Goal: Transaction & Acquisition: Purchase product/service

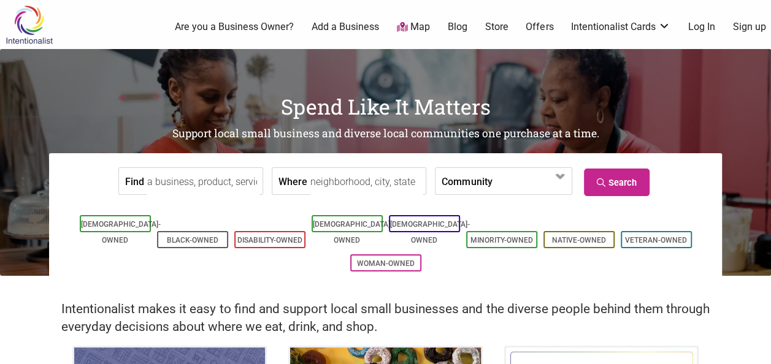
click at [286, 186] on label "Where" at bounding box center [292, 181] width 29 height 26
click at [310, 186] on input "Where" at bounding box center [366, 182] width 112 height 28
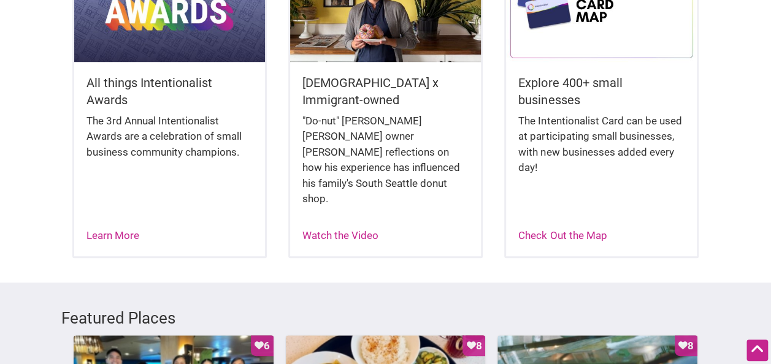
scroll to position [397, 0]
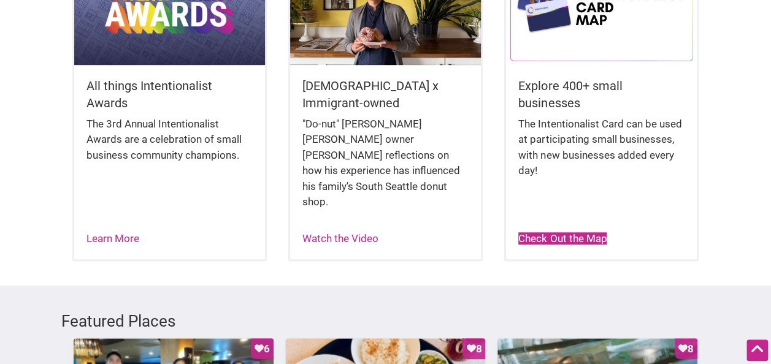
click at [572, 232] on link "Check Out the Map" at bounding box center [562, 238] width 88 height 12
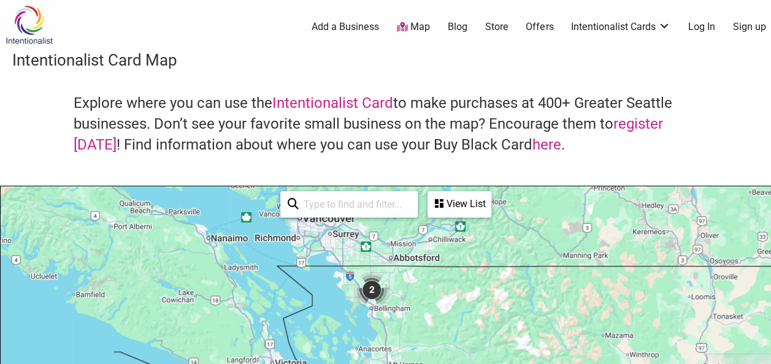
click at [534, 27] on link "Offers" at bounding box center [540, 26] width 28 height 13
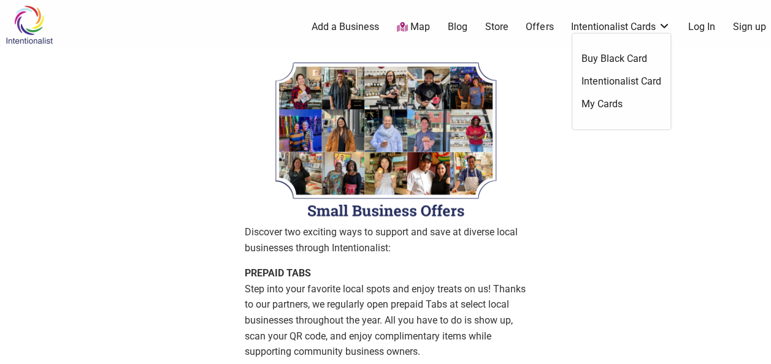
click at [643, 81] on link "Intentionalist Card" at bounding box center [622, 81] width 80 height 13
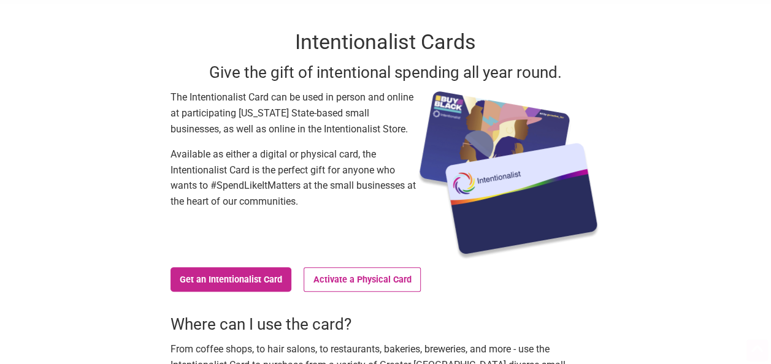
scroll to position [64, 0]
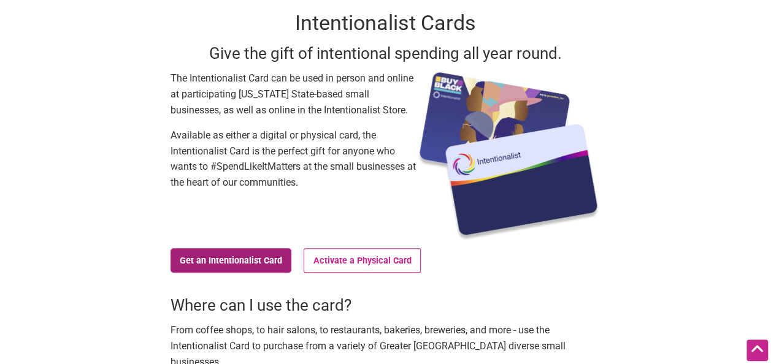
click at [243, 266] on link "Get an Intentionalist Card" at bounding box center [231, 260] width 121 height 25
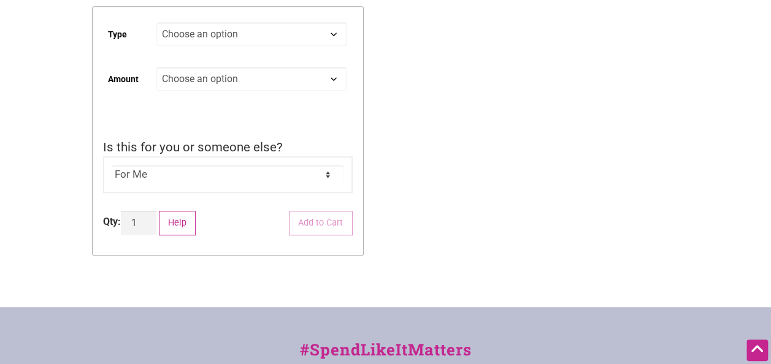
scroll to position [326, 0]
click at [330, 174] on select "For Me For Someone Else" at bounding box center [228, 174] width 232 height 18
select select "For Someone Else"
click at [112, 166] on select "For Me For Someone Else" at bounding box center [228, 174] width 232 height 18
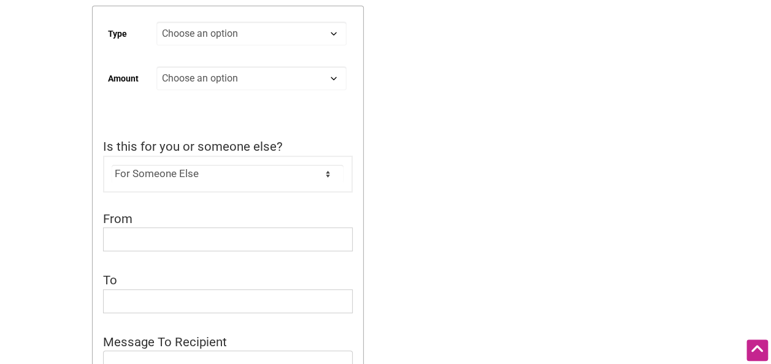
click at [291, 48] on td "Choose an option Digital Physical" at bounding box center [254, 39] width 196 height 45
click at [291, 42] on select "Choose an option Digital Physical" at bounding box center [251, 33] width 190 height 24
click at [156, 23] on select "Choose an option Digital Physical" at bounding box center [251, 33] width 190 height 24
select select "Digital"
click at [238, 77] on select "Choose an option Custom 25 50 100 150 200 250 500" at bounding box center [251, 78] width 190 height 24
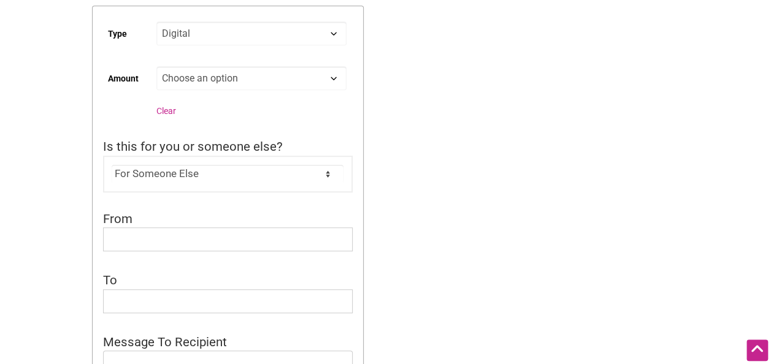
select select "200"
click at [156, 68] on select "Choose an option Custom 25 50 100 150 200 250 500" at bounding box center [251, 78] width 190 height 24
select select "Digital"
select select "200"
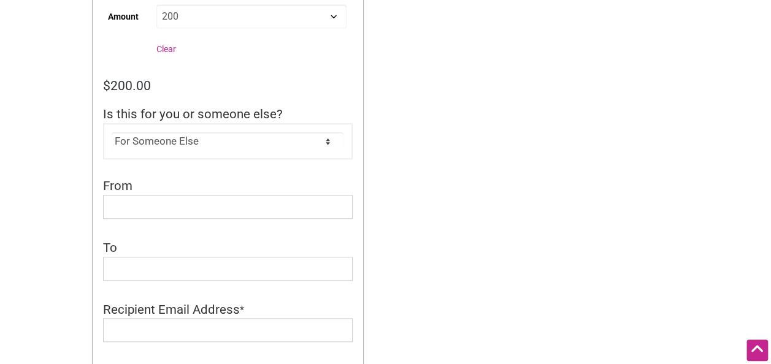
scroll to position [404, 0]
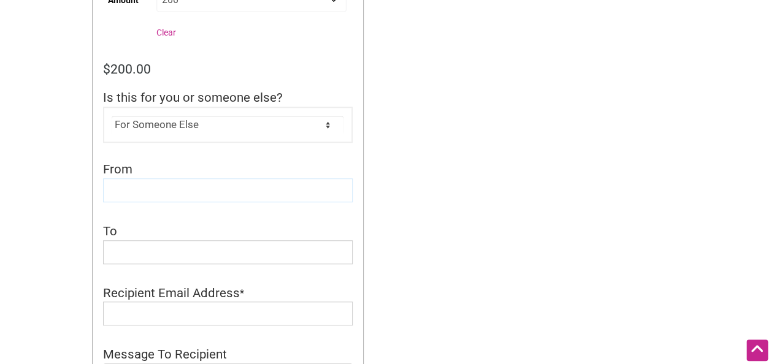
click at [144, 188] on input "From" at bounding box center [228, 191] width 250 height 24
type input "[PERSON_NAME]"
click at [126, 256] on input "To" at bounding box center [228, 252] width 250 height 24
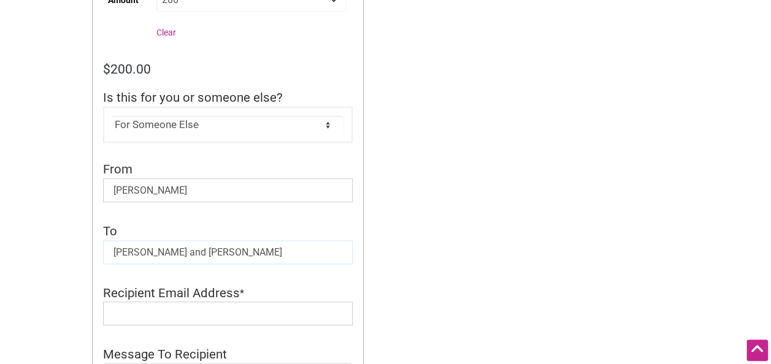
type input "[PERSON_NAME] and [PERSON_NAME]"
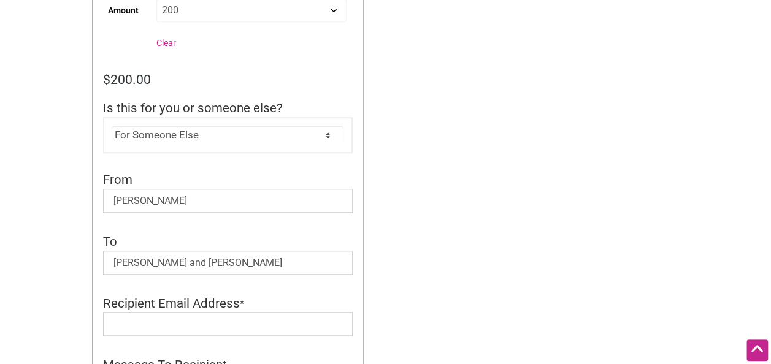
click at [195, 6] on select "Choose an option Custom 25 50 100 150 200 250 500" at bounding box center [251, 10] width 190 height 24
select select "250"
click at [156, 0] on select "Choose an option Custom 25 50 100 150 200 250 500" at bounding box center [251, 10] width 190 height 24
select select "Digital"
select select "250"
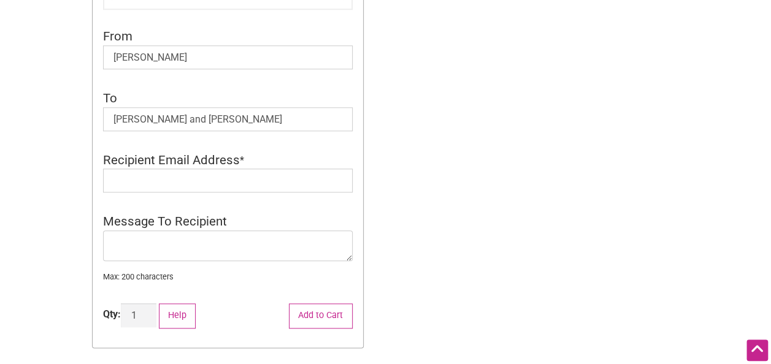
scroll to position [542, 0]
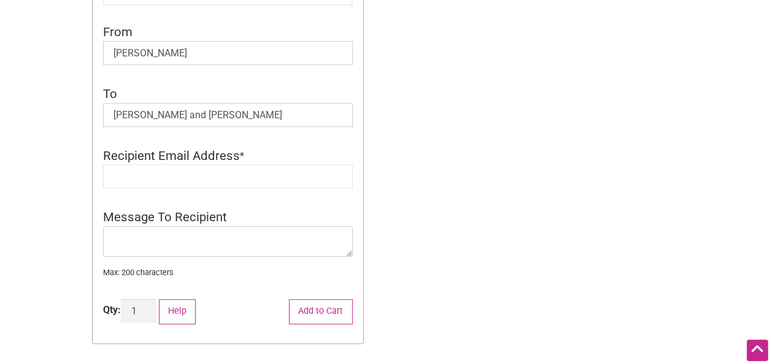
click at [174, 179] on input "Recipient Email Address" at bounding box center [228, 176] width 250 height 24
type input "[PERSON_NAME]"
